Goal: Information Seeking & Learning: Learn about a topic

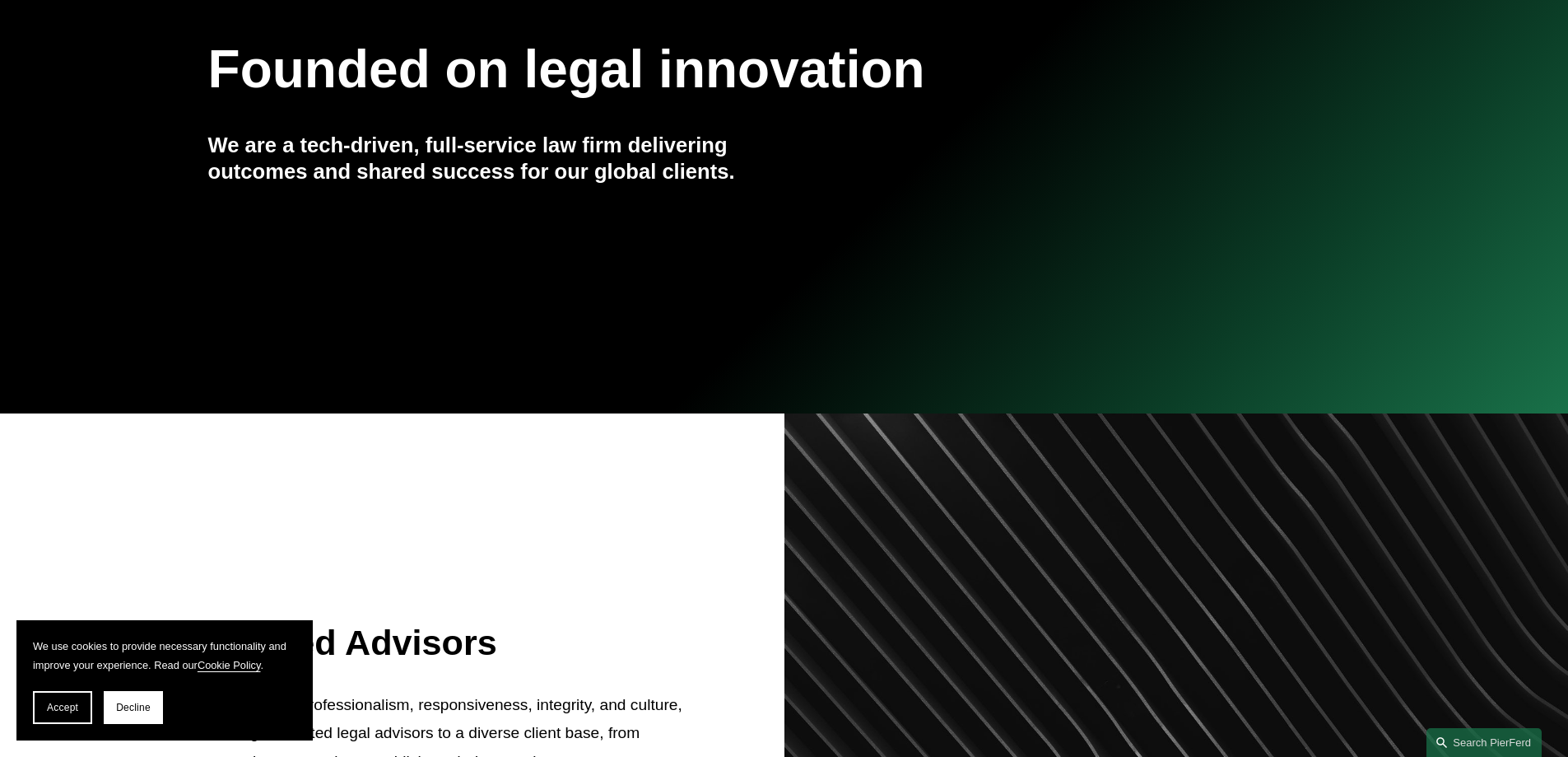
scroll to position [274, 0]
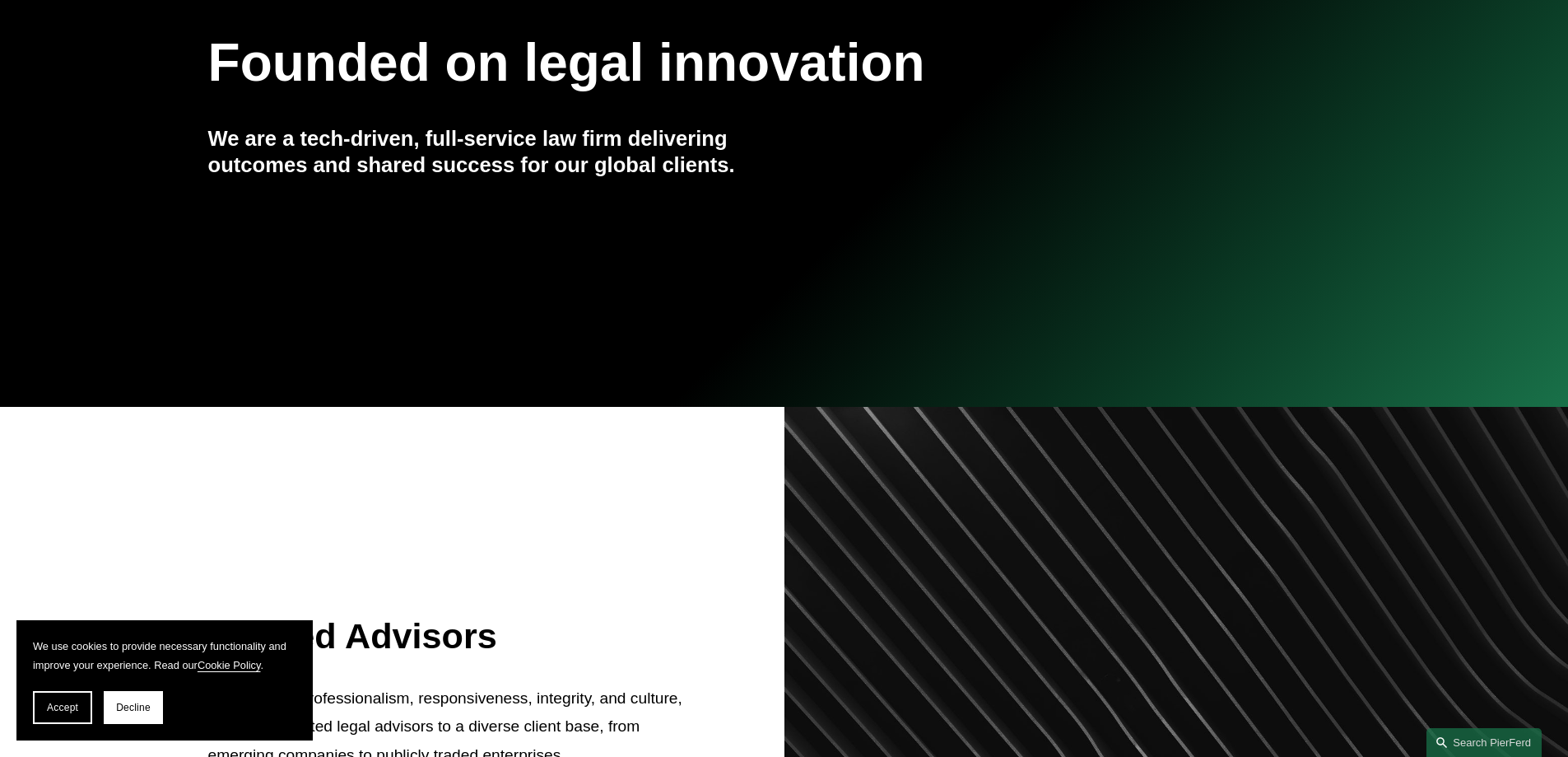
click at [73, 708] on span "Accept" at bounding box center [62, 708] width 31 height 11
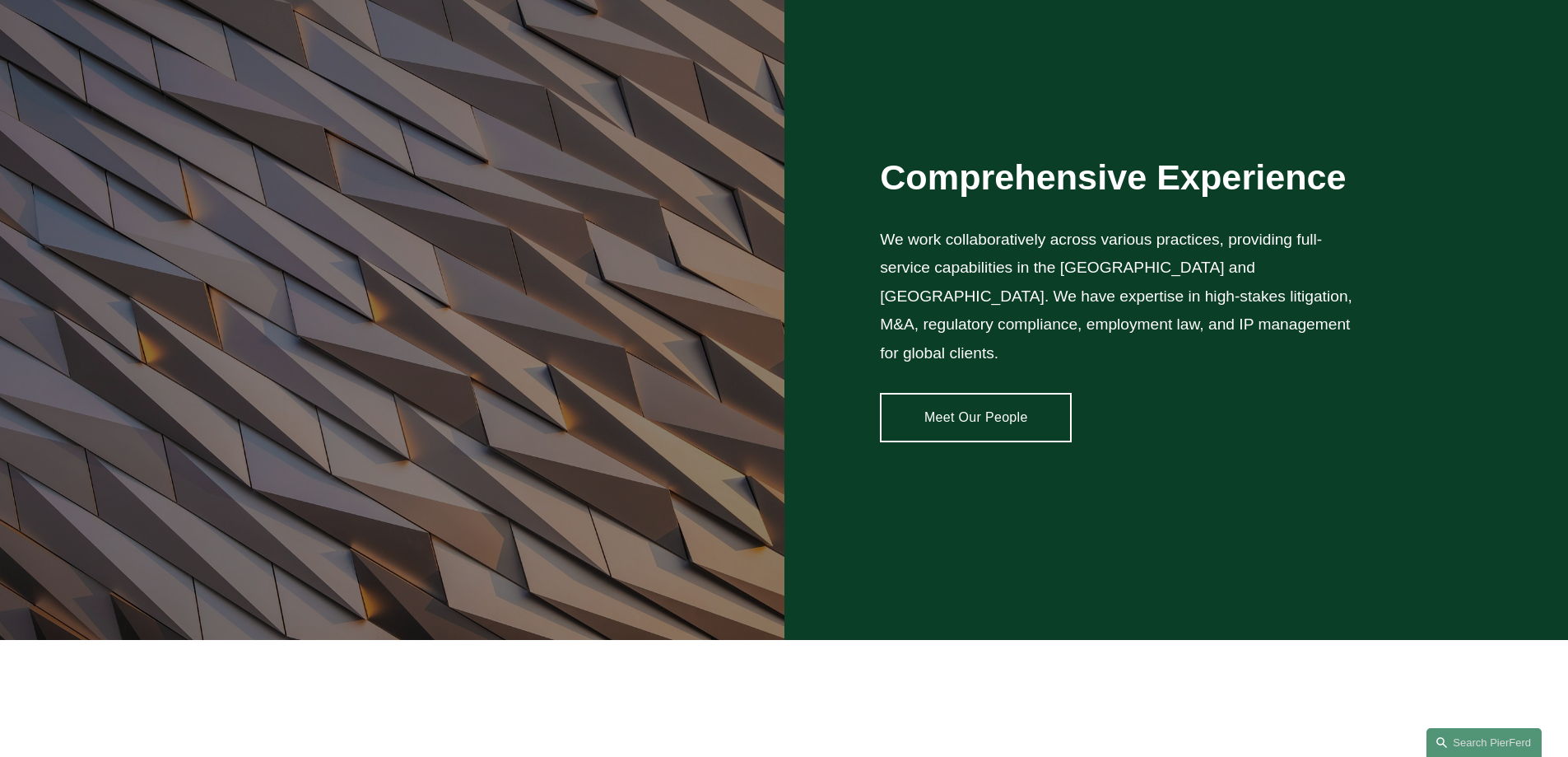
scroll to position [1373, 0]
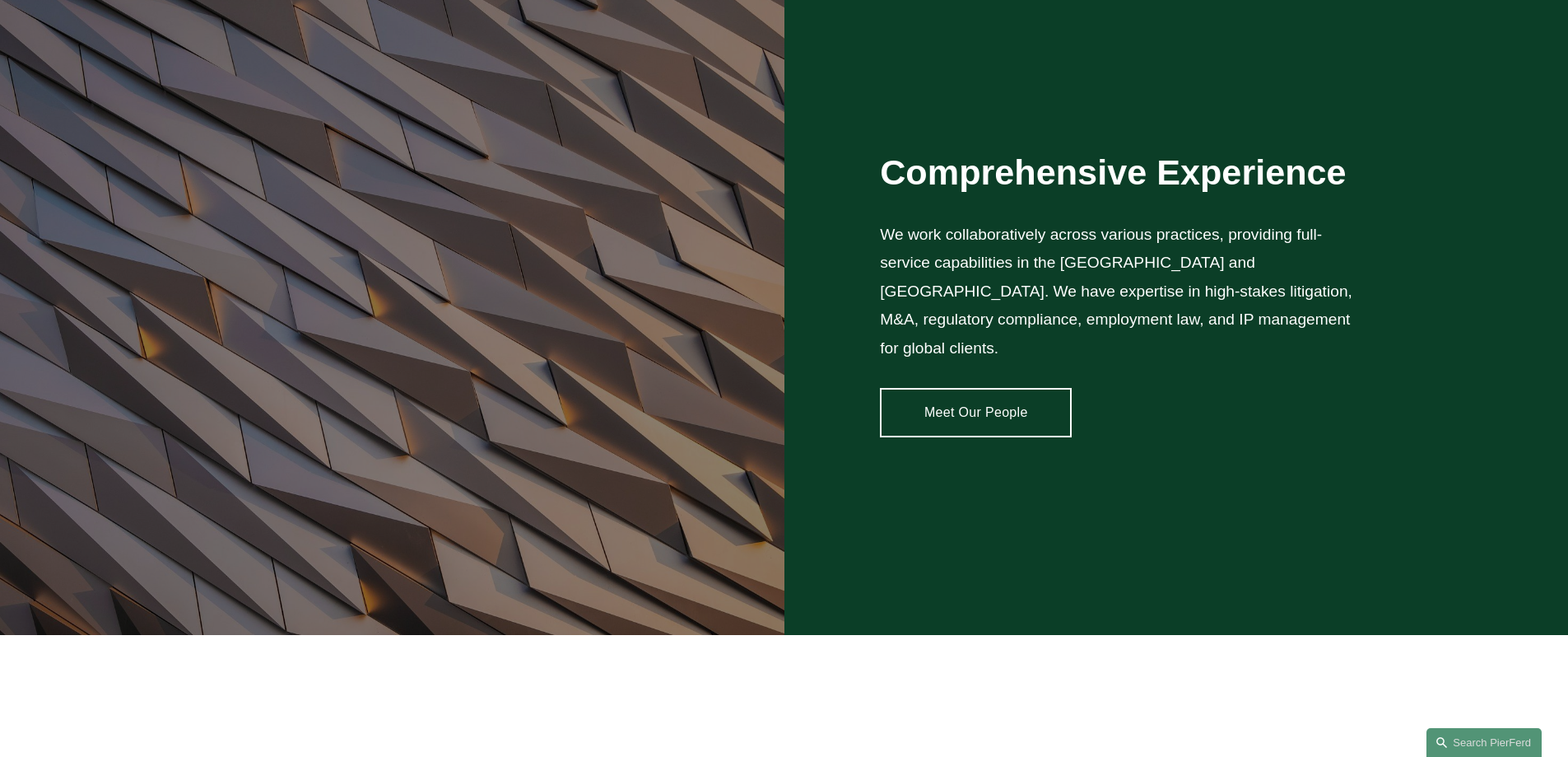
click at [904, 388] on link "Meet Our People" at bounding box center [975, 412] width 192 height 49
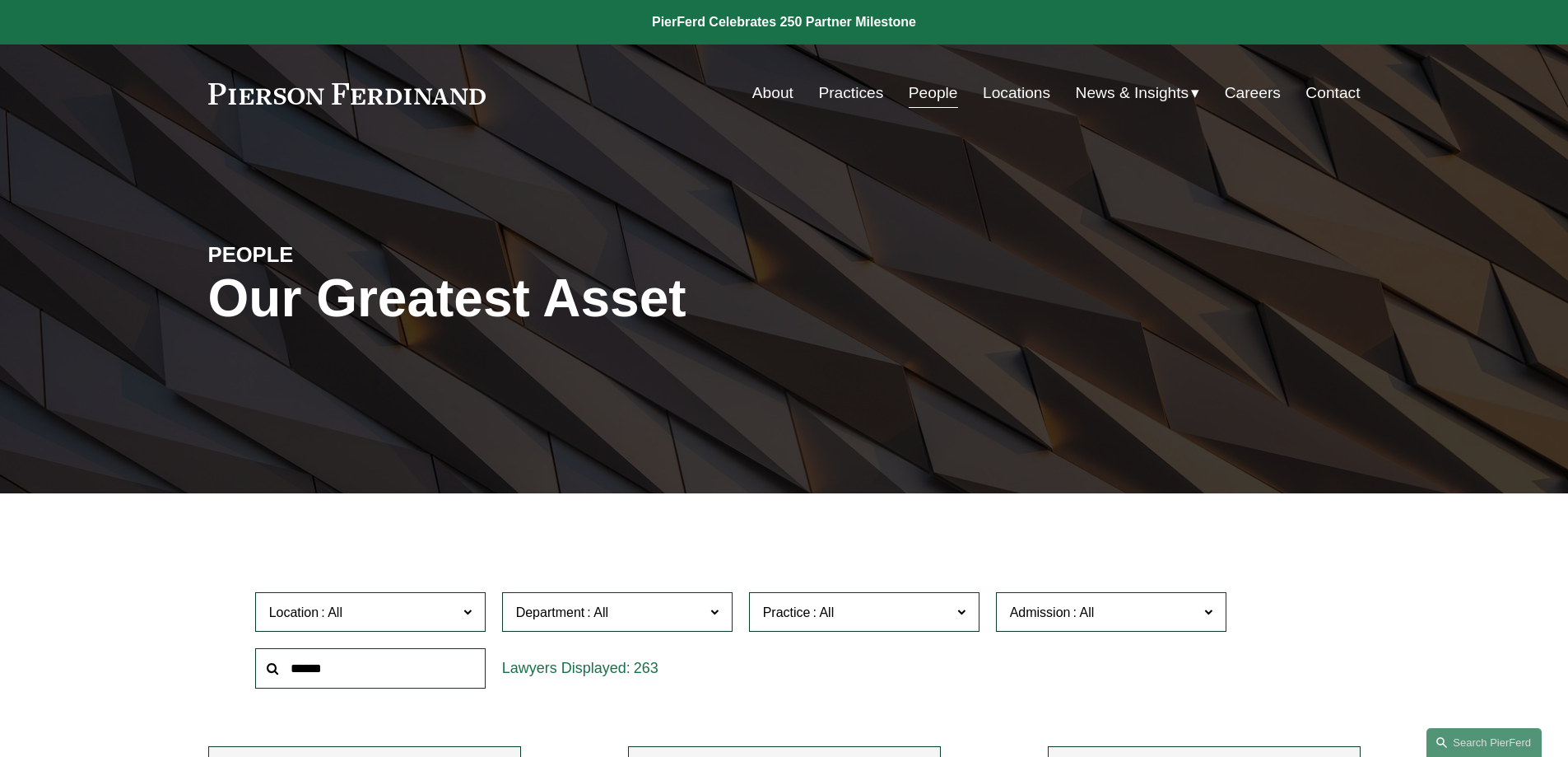
click at [773, 609] on span "Practice" at bounding box center [787, 612] width 47 height 14
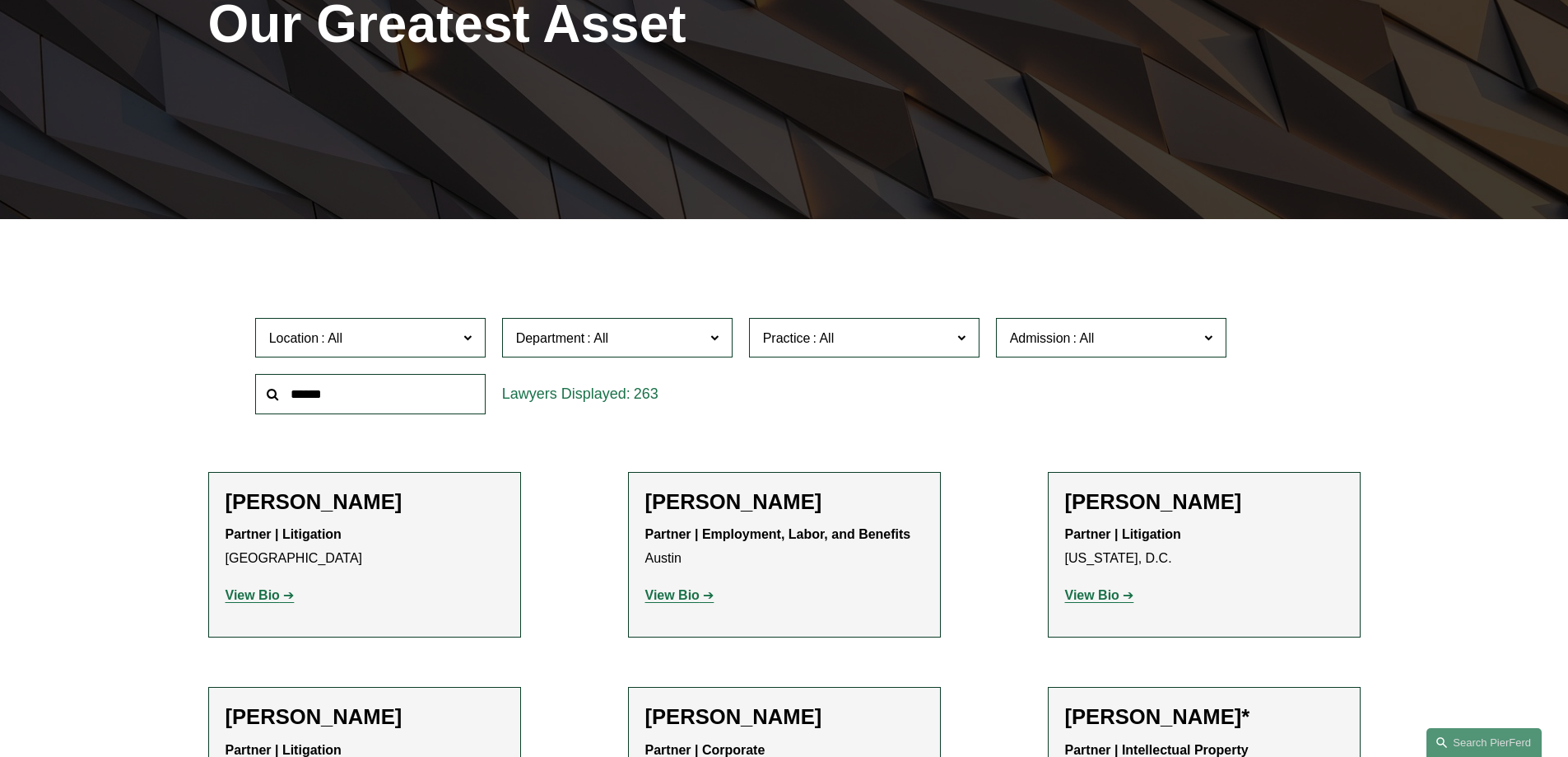
scroll to position [823, 0]
click at [0, 0] on link "Employment and Labor" at bounding box center [0, 0] width 0 height 0
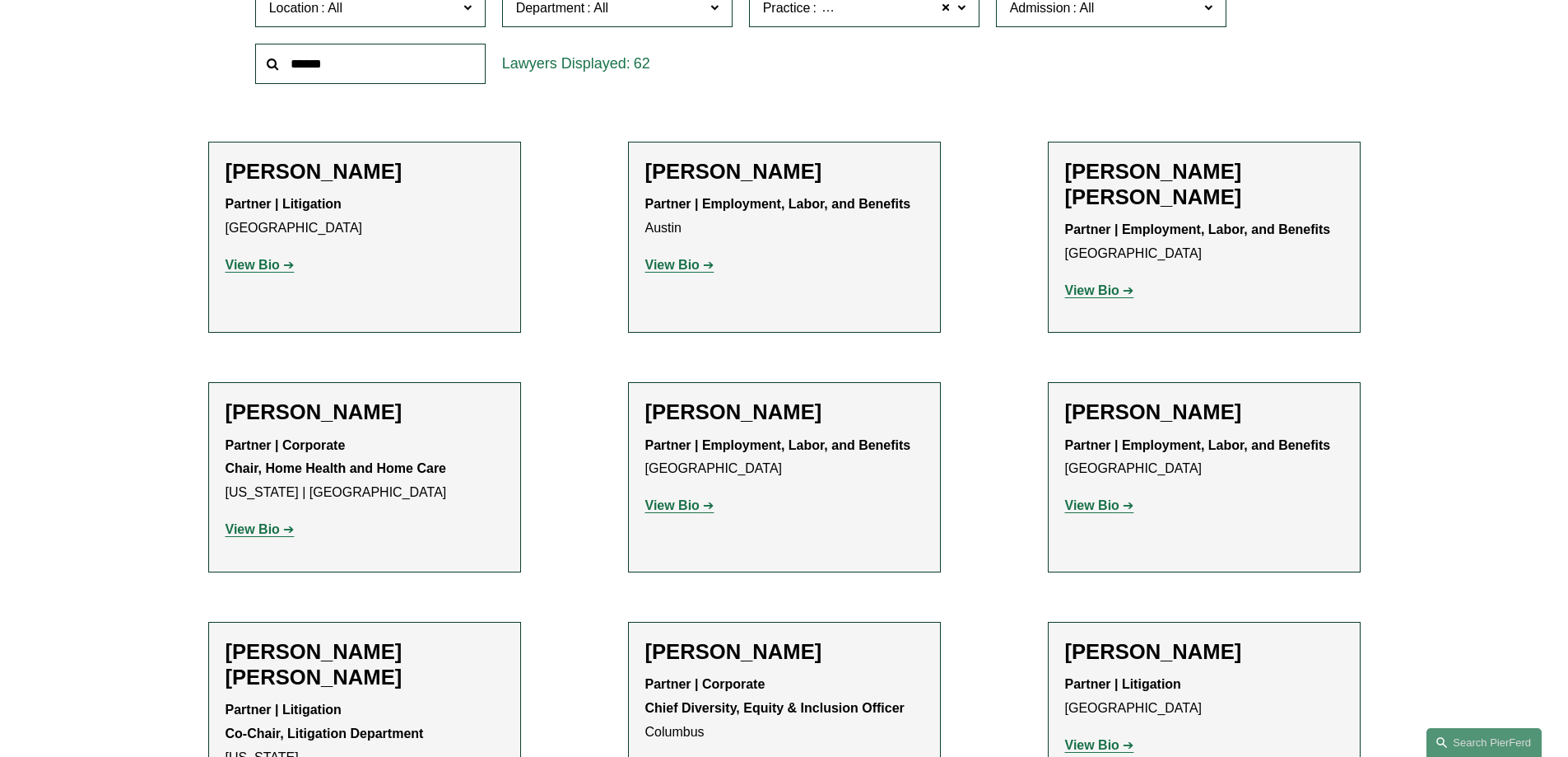
scroll to position [612, 0]
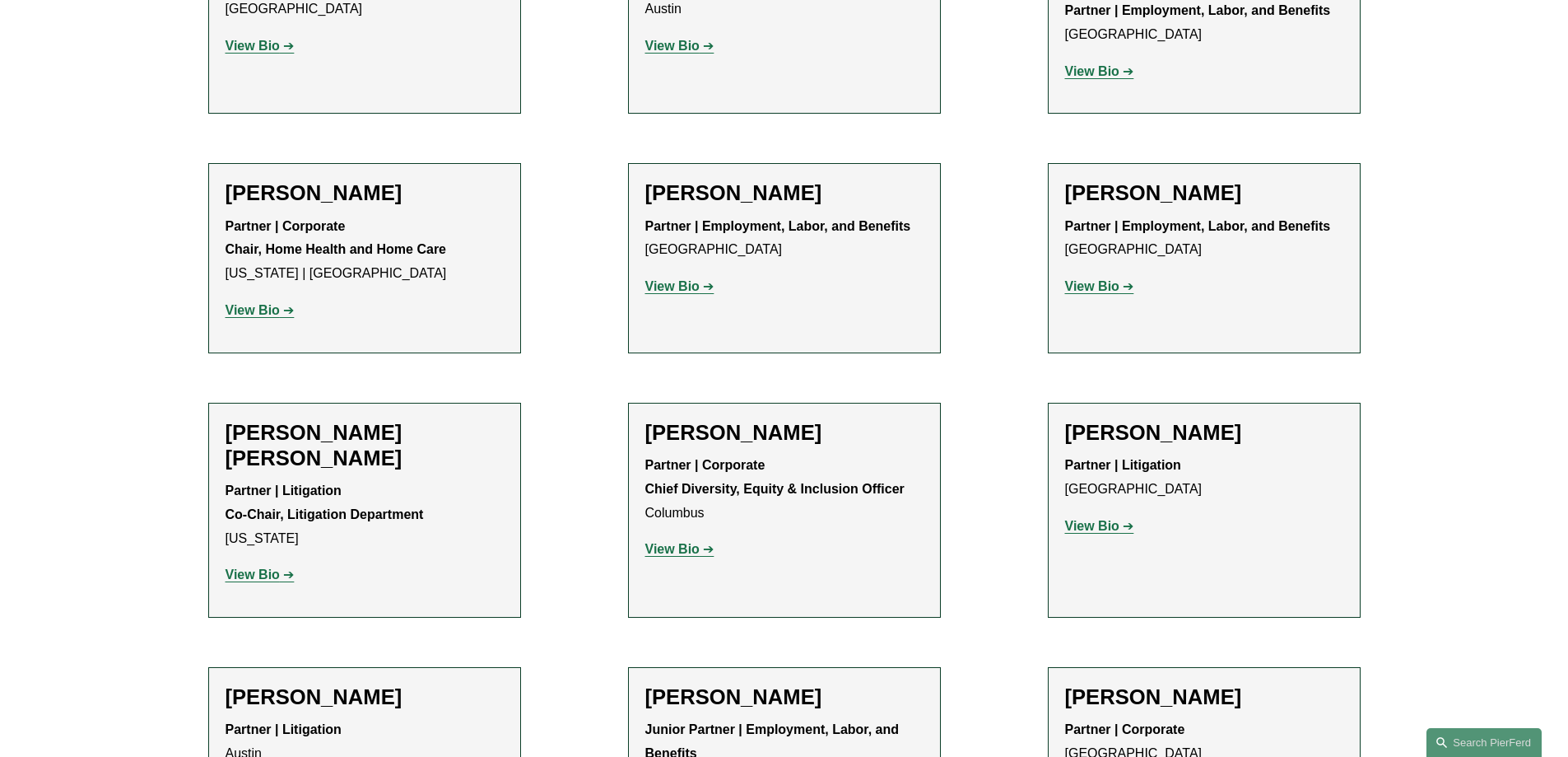
scroll to position [3245, 0]
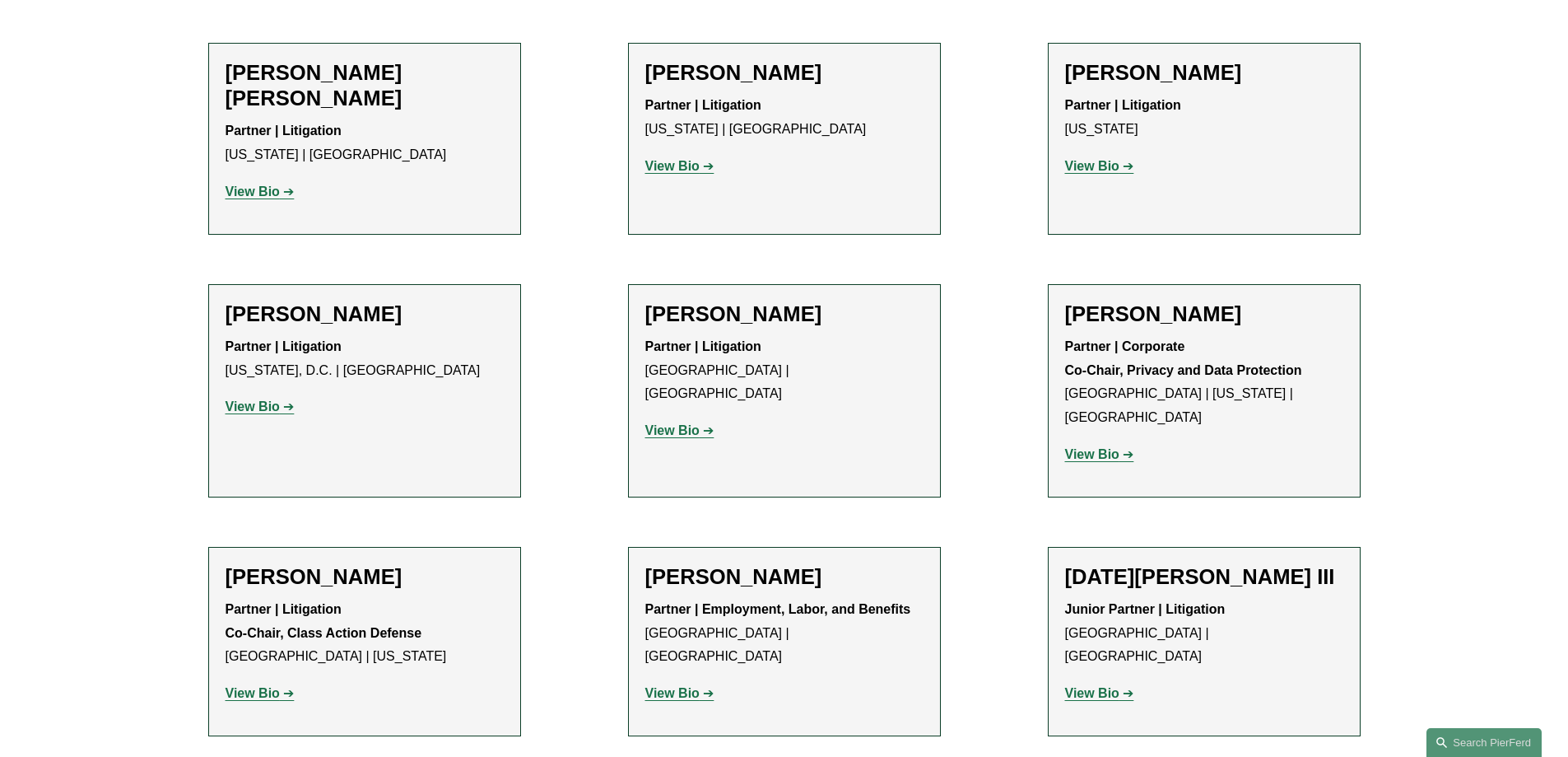
click at [702, 686] on link "View Bio" at bounding box center [679, 693] width 69 height 14
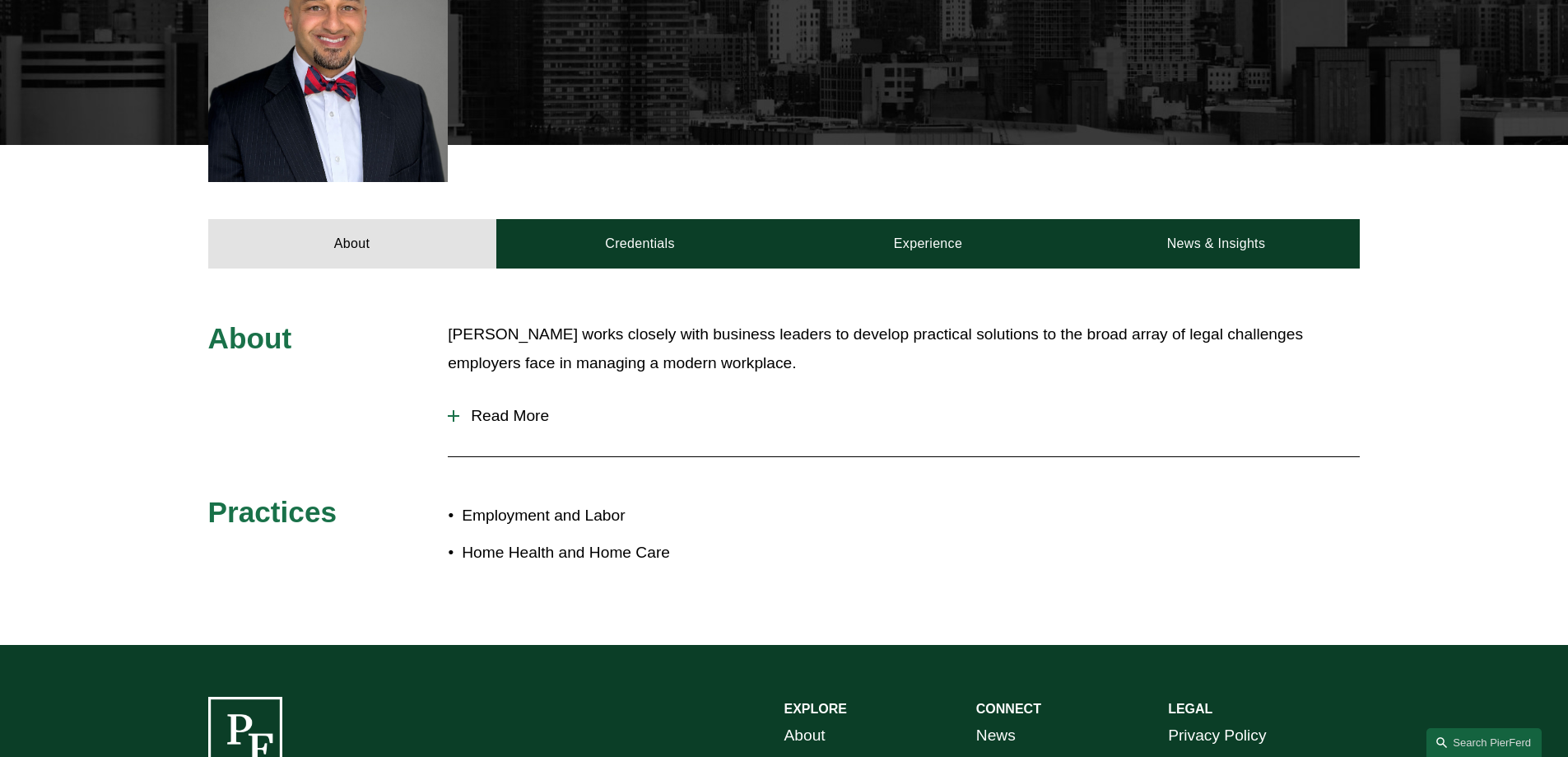
scroll to position [550, 0]
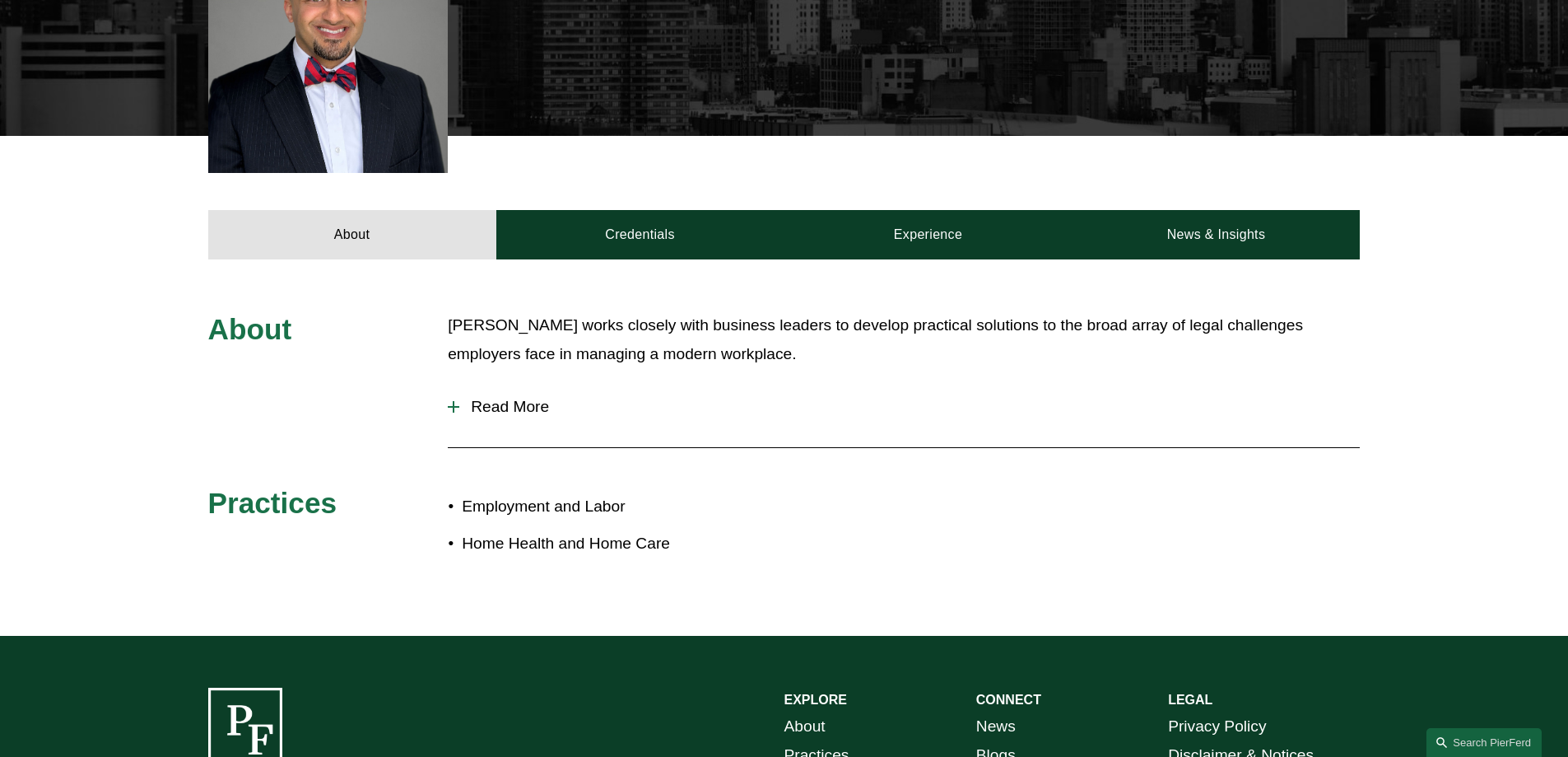
click at [470, 400] on span "Read More" at bounding box center [909, 406] width 900 height 18
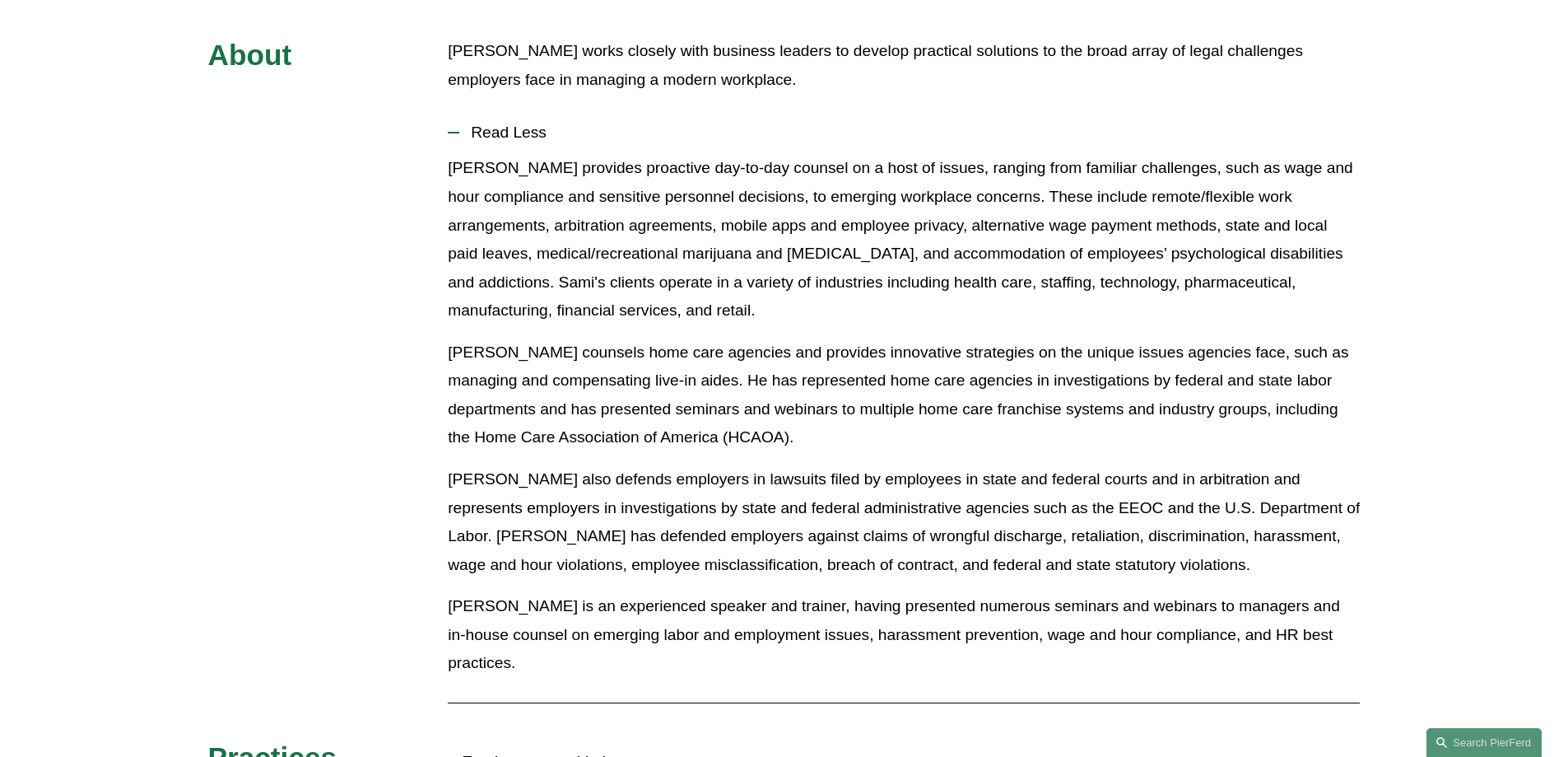
scroll to position [1098, 0]
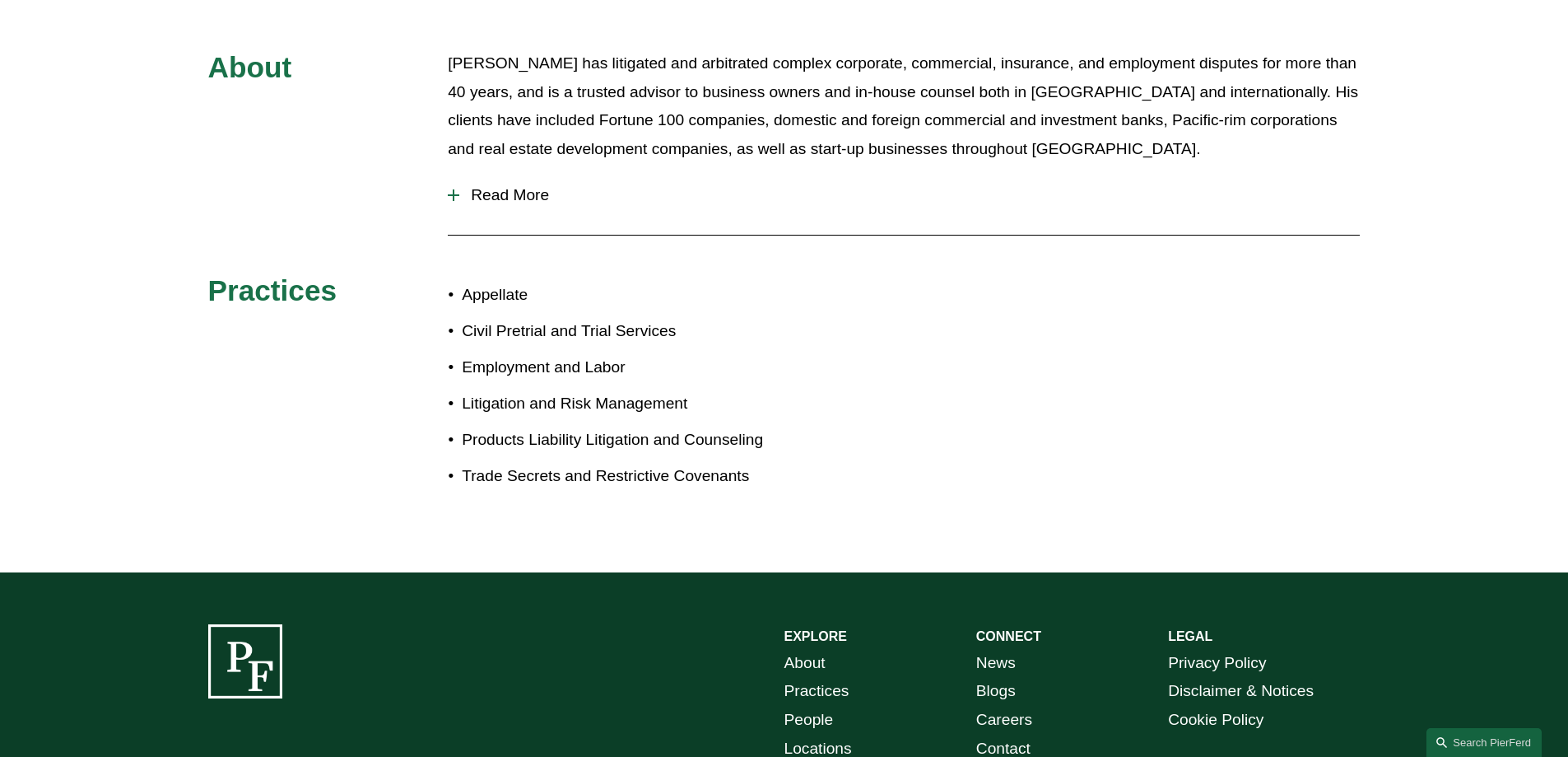
scroll to position [823, 0]
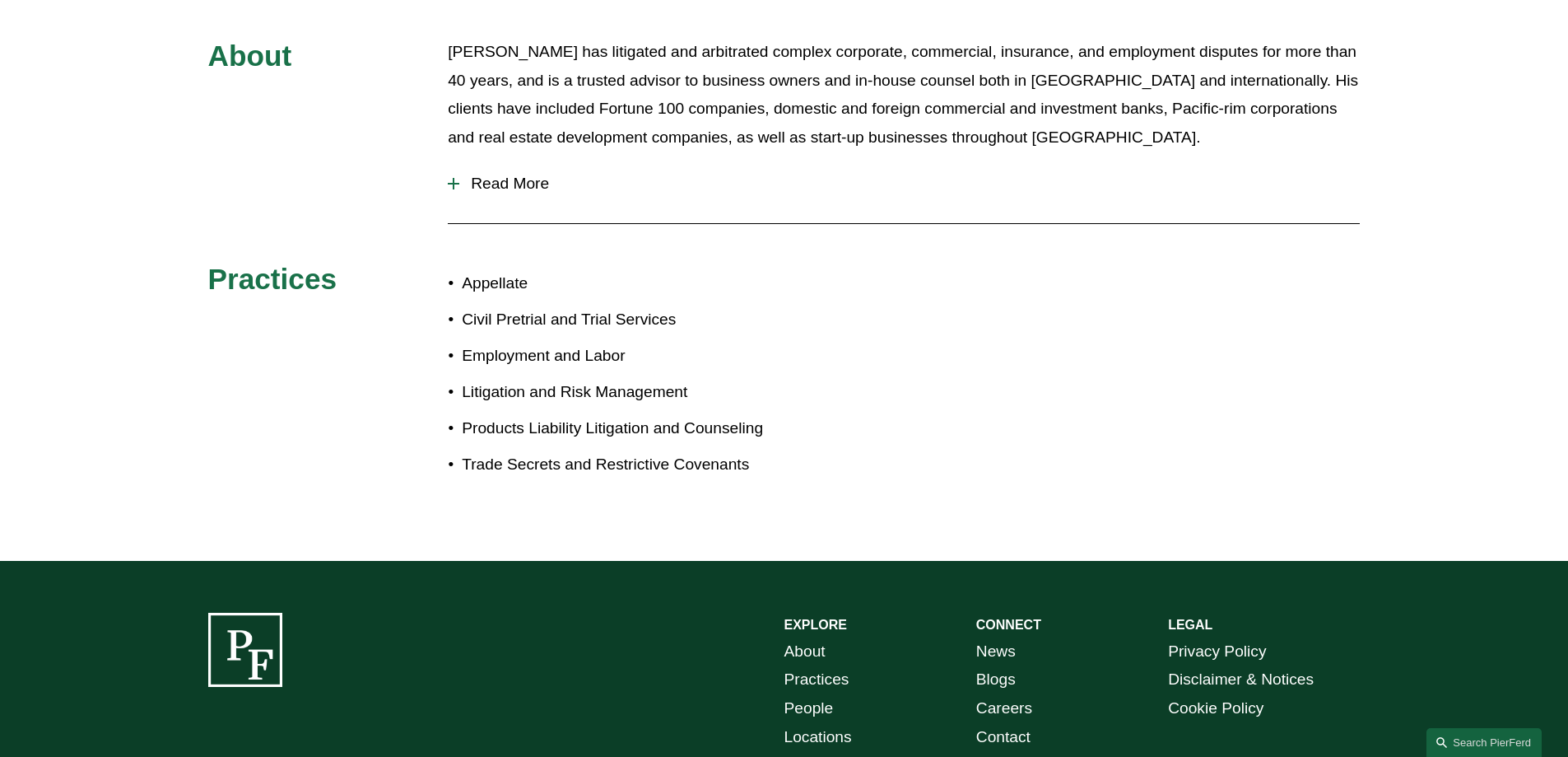
click at [520, 172] on button "Read More" at bounding box center [903, 183] width 912 height 43
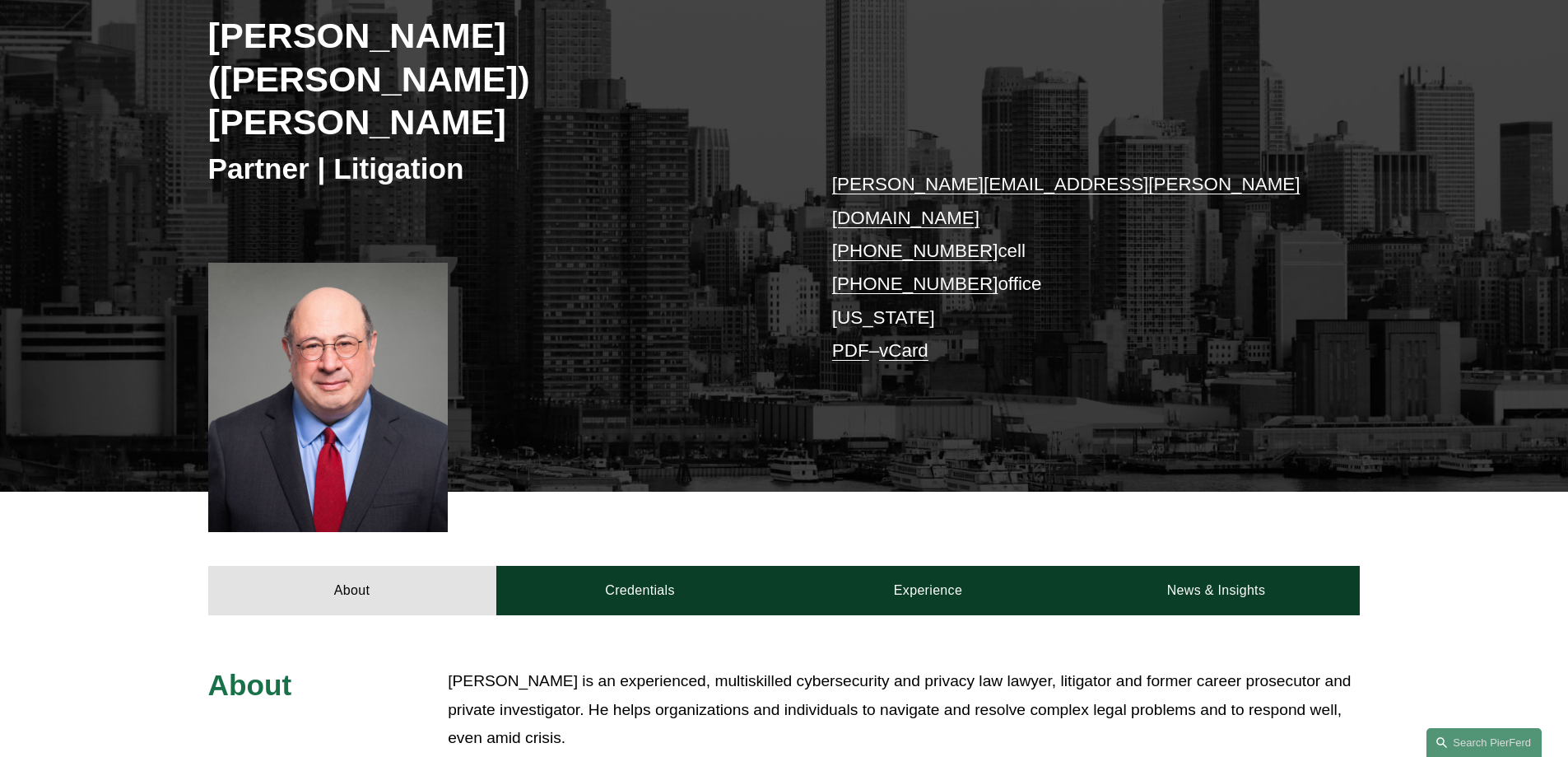
scroll to position [550, 0]
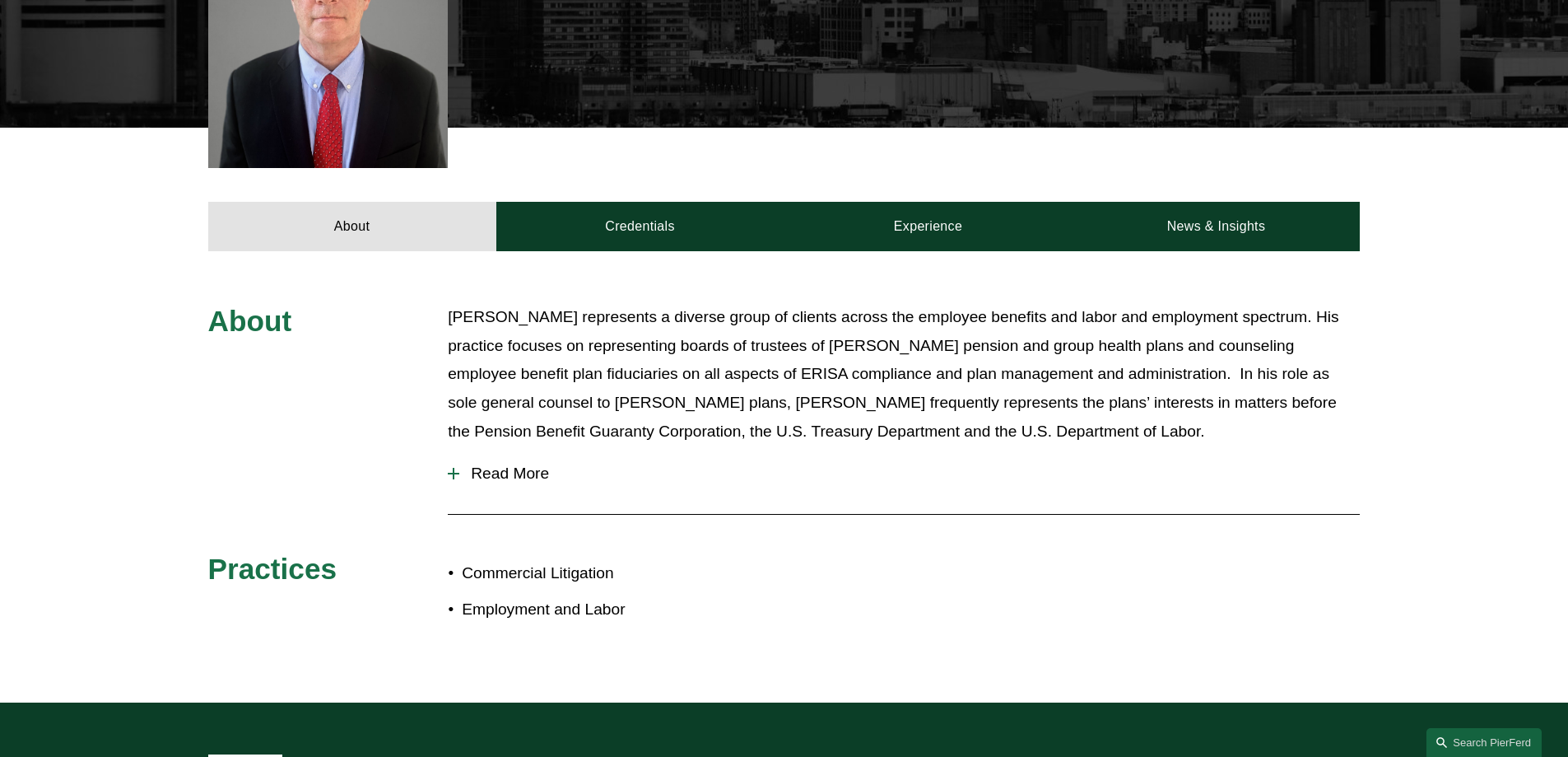
scroll to position [550, 0]
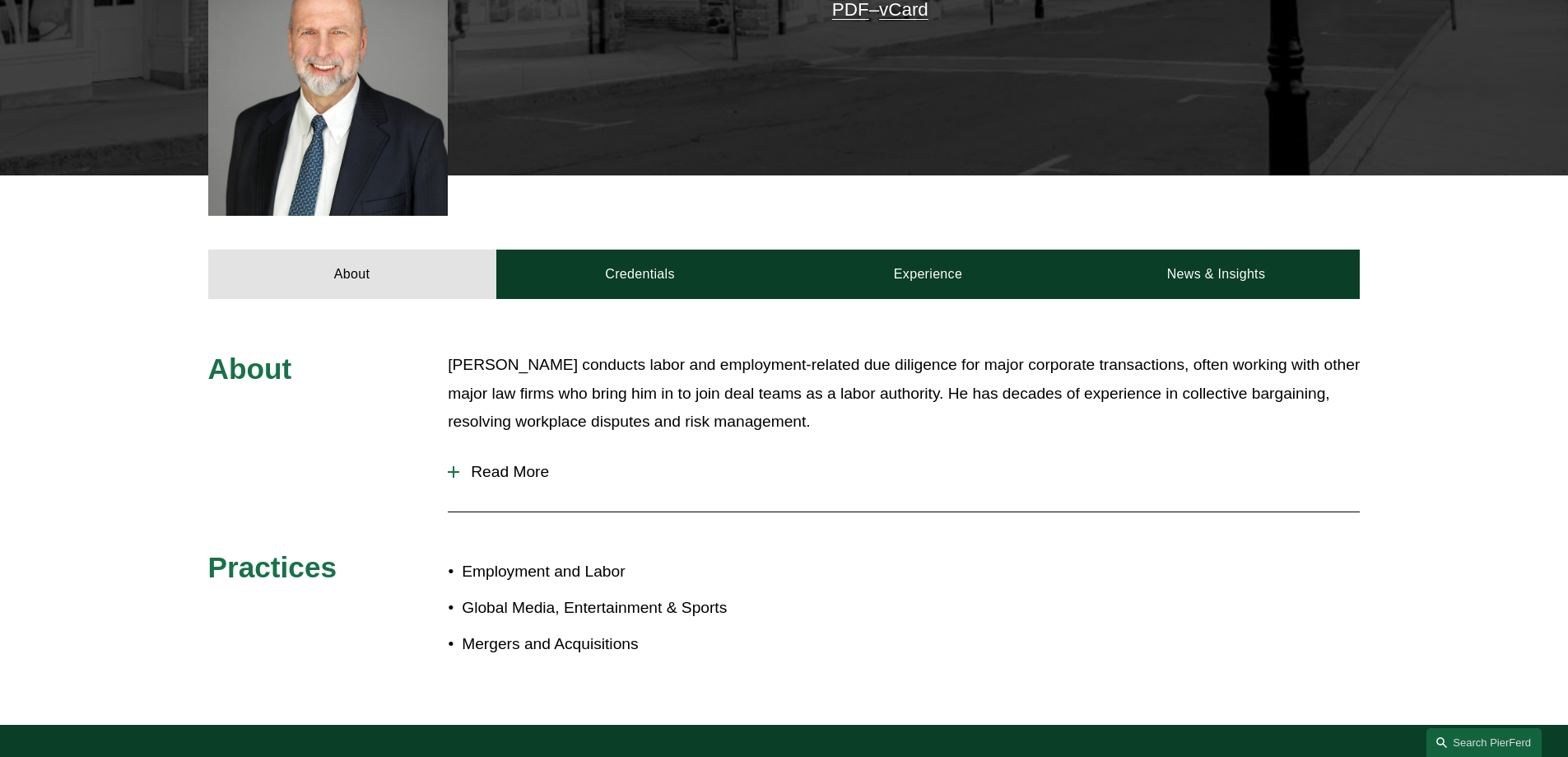
scroll to position [550, 0]
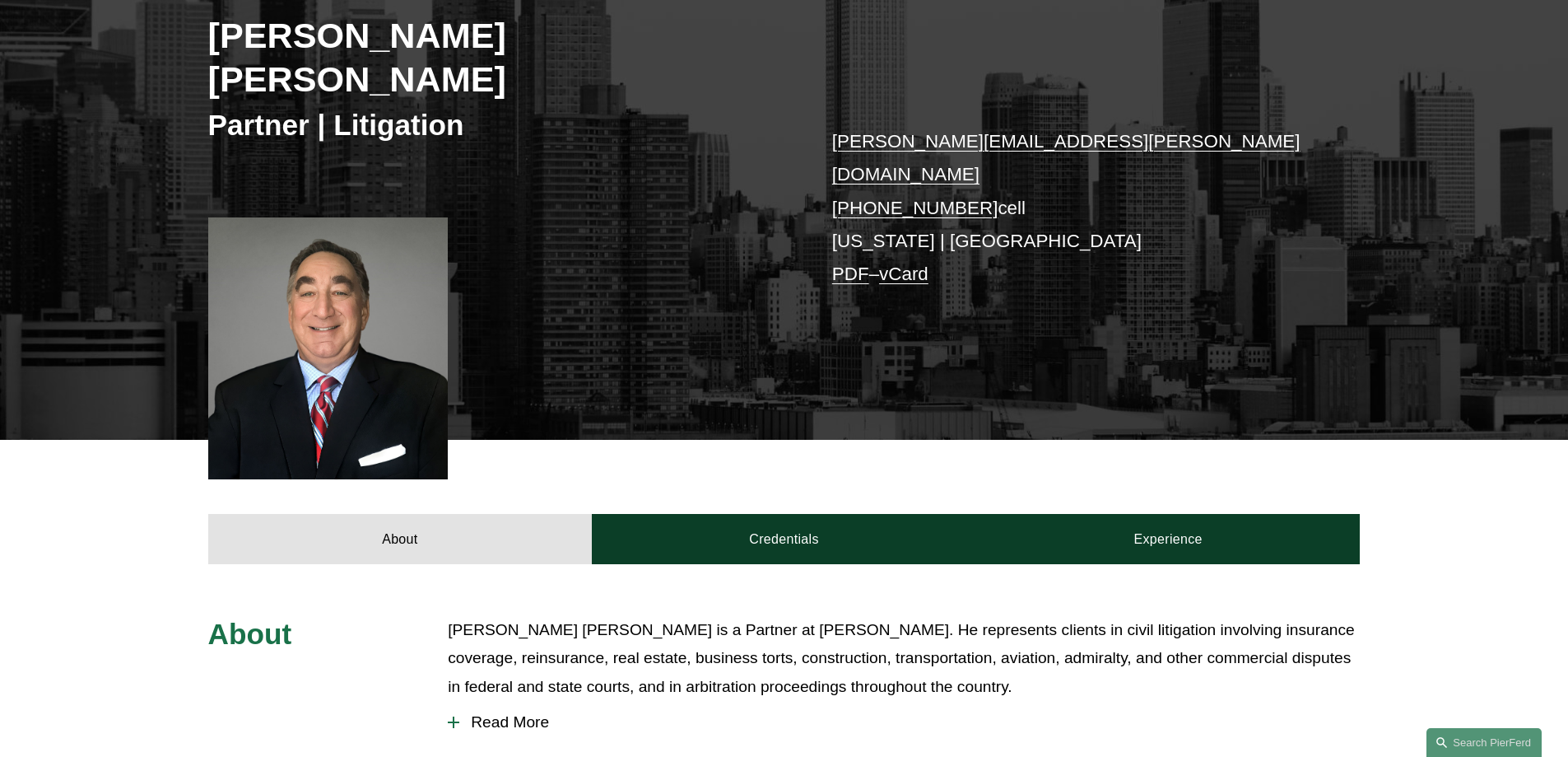
scroll to position [550, 0]
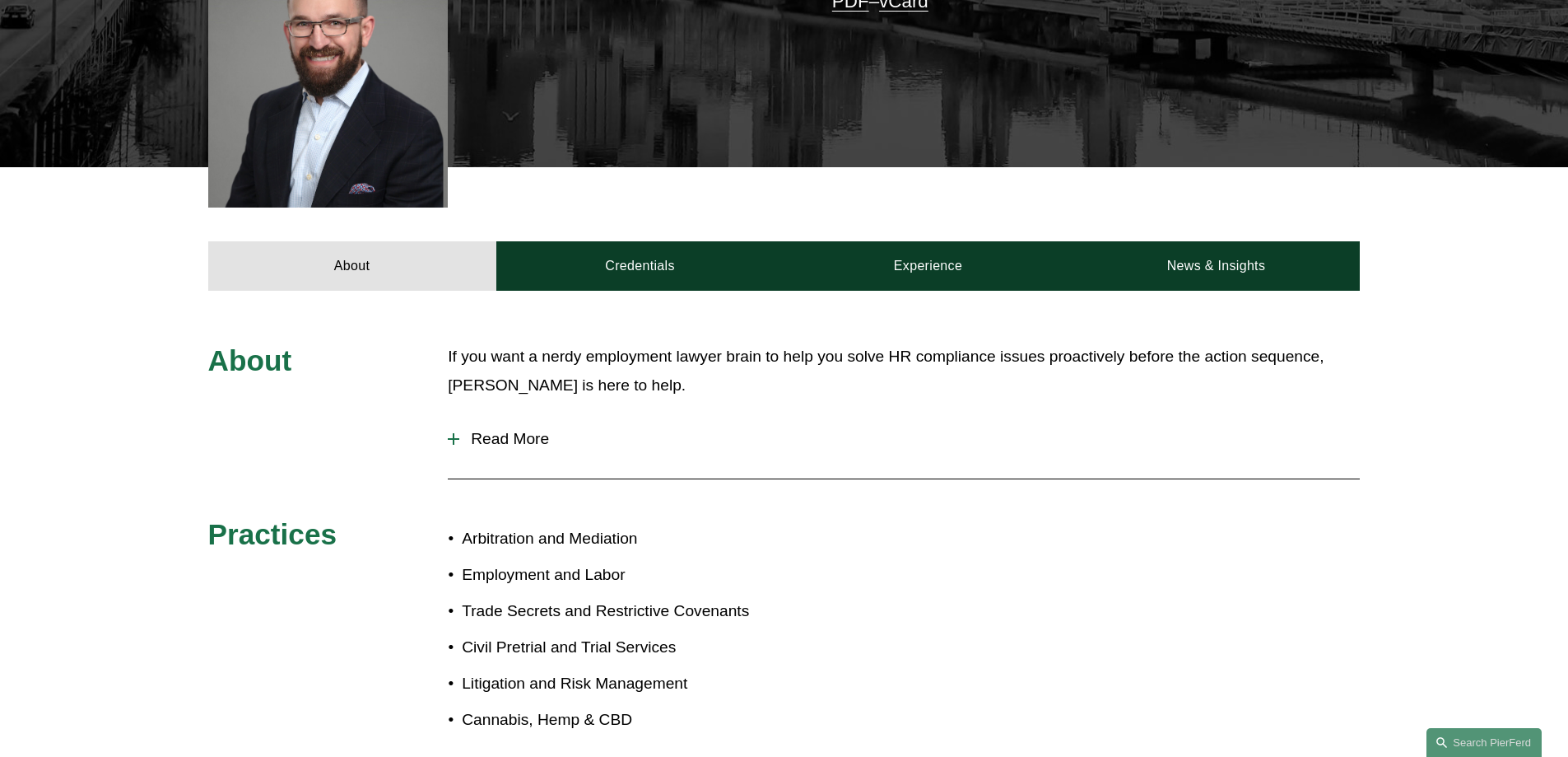
scroll to position [550, 0]
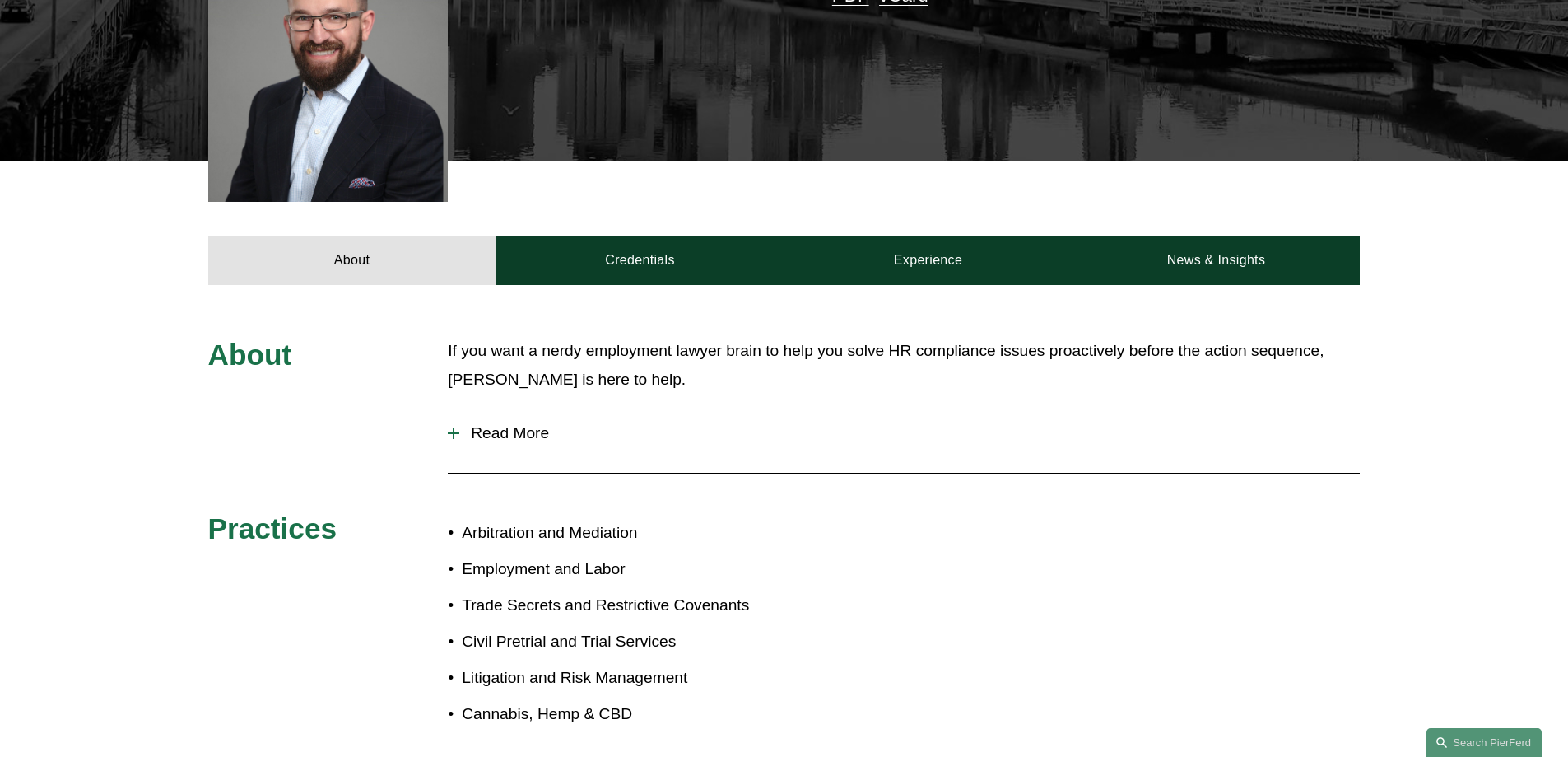
click at [528, 424] on span "Read More" at bounding box center [909, 433] width 900 height 18
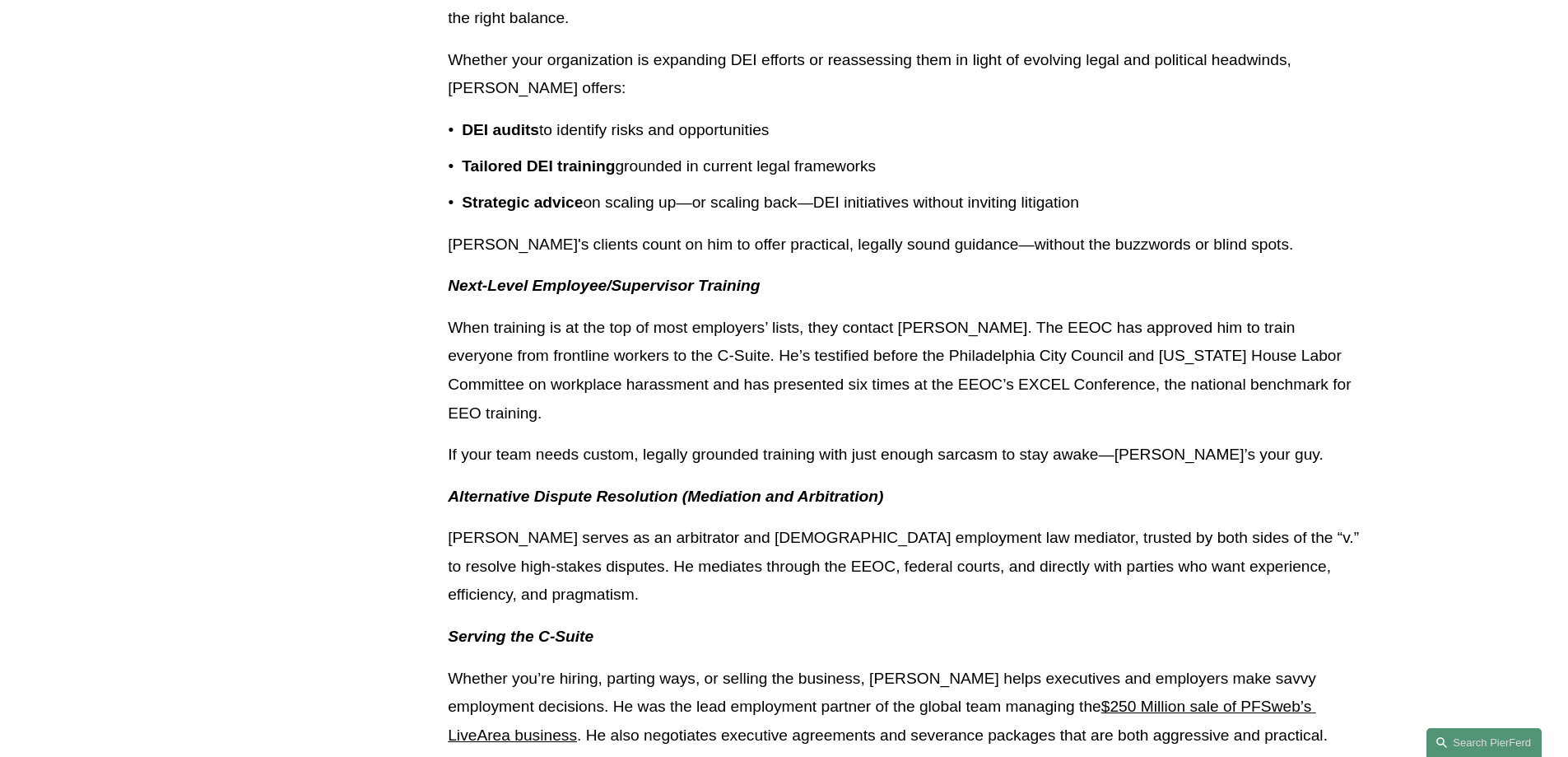
scroll to position [823, 0]
